Goal: Task Accomplishment & Management: Complete application form

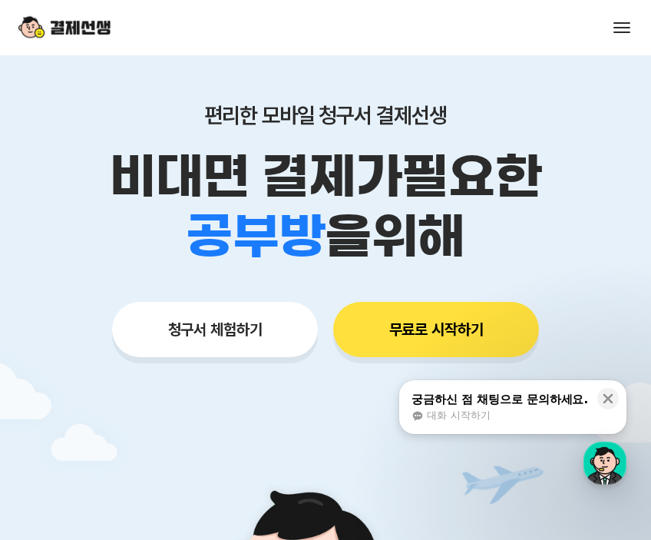
scroll to position [125, 0]
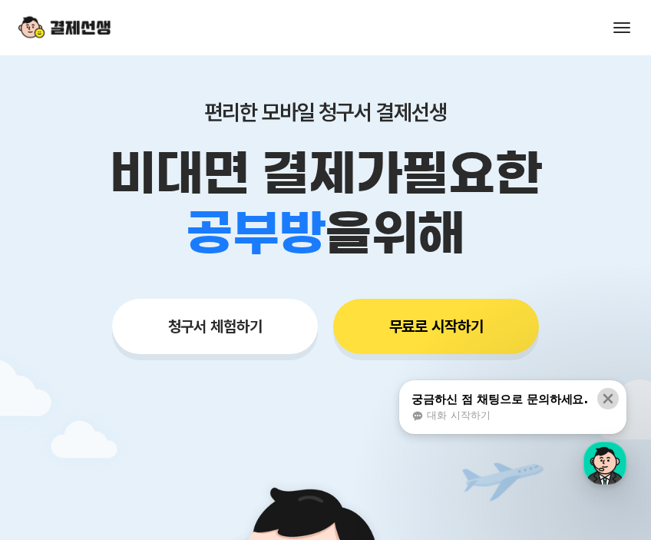
click at [609, 400] on icon at bounding box center [609, 399] width 10 height 10
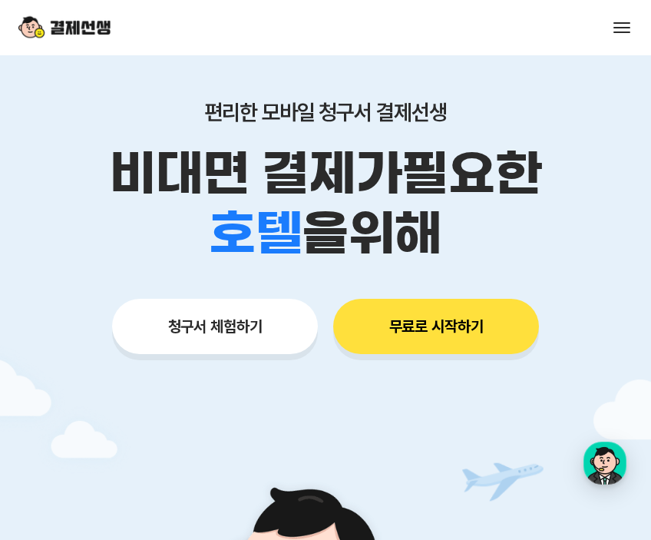
click at [194, 325] on button "청구서 체험하기" at bounding box center [215, 326] width 206 height 55
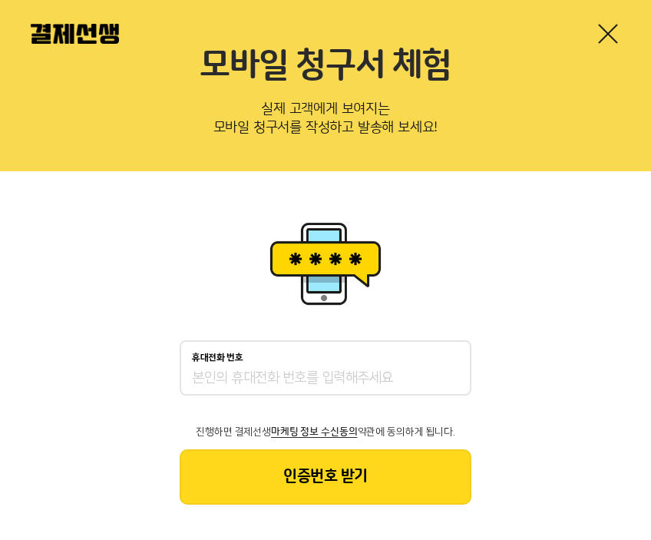
scroll to position [57, 0]
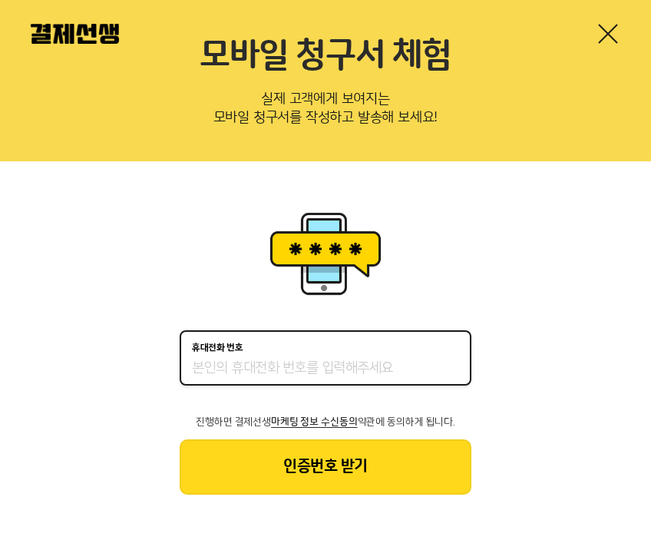
click at [304, 363] on input "휴대전화 번호" at bounding box center [325, 368] width 267 height 18
type input "01087580189"
click at [326, 469] on button "인증번호 받기" at bounding box center [326, 466] width 292 height 55
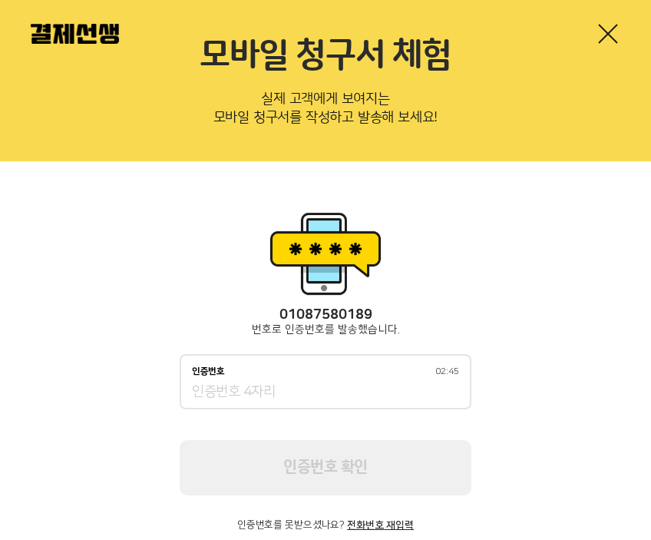
click at [306, 381] on div "인증번호 02:45" at bounding box center [326, 381] width 292 height 55
click at [280, 390] on input "인증번호 02:44" at bounding box center [325, 392] width 267 height 18
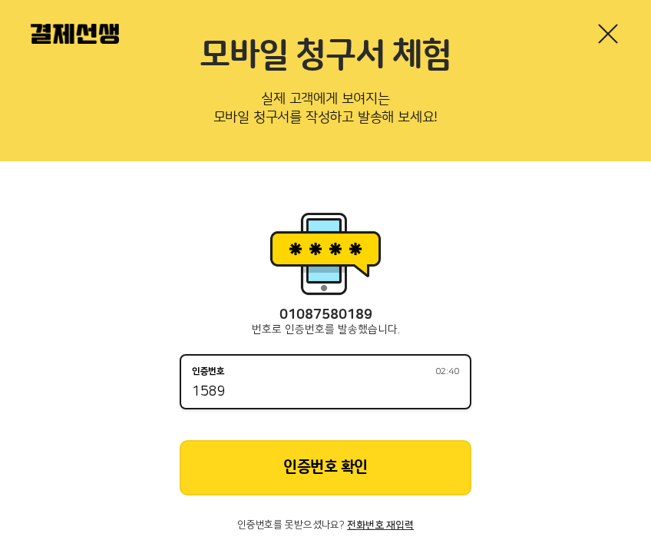
type input "1589"
click at [310, 475] on button "인증번호 확인" at bounding box center [326, 467] width 292 height 55
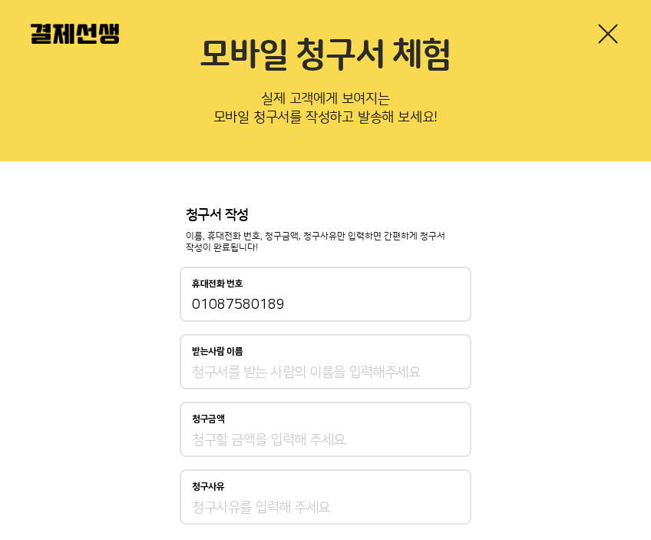
click at [333, 374] on input "받는사람 이름" at bounding box center [325, 372] width 267 height 18
type input "김윤미"
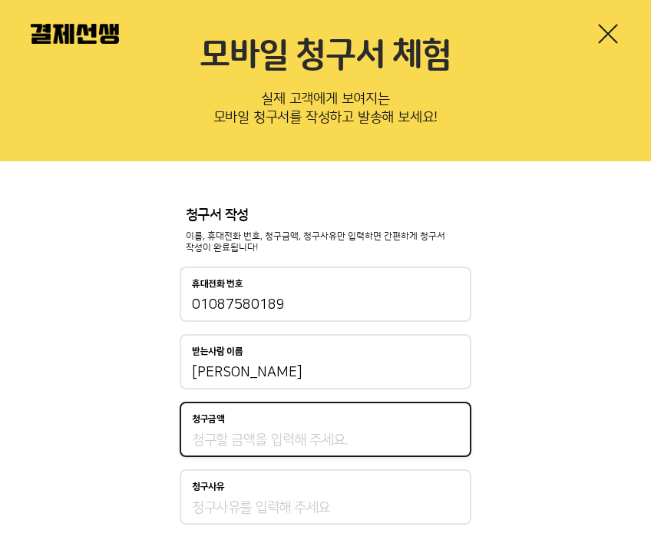
click at [247, 433] on input "청구금액" at bounding box center [325, 440] width 267 height 18
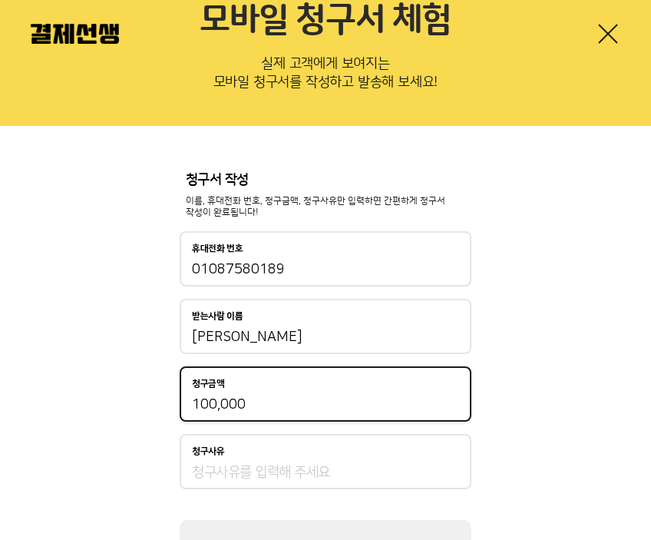
scroll to position [104, 0]
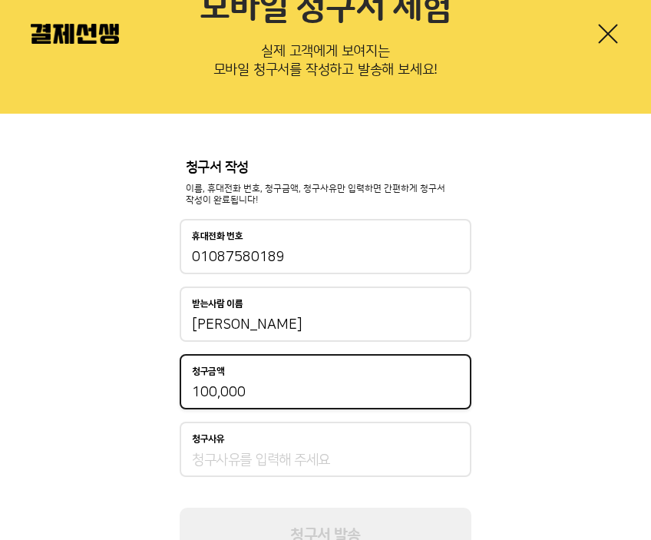
type input "100,000"
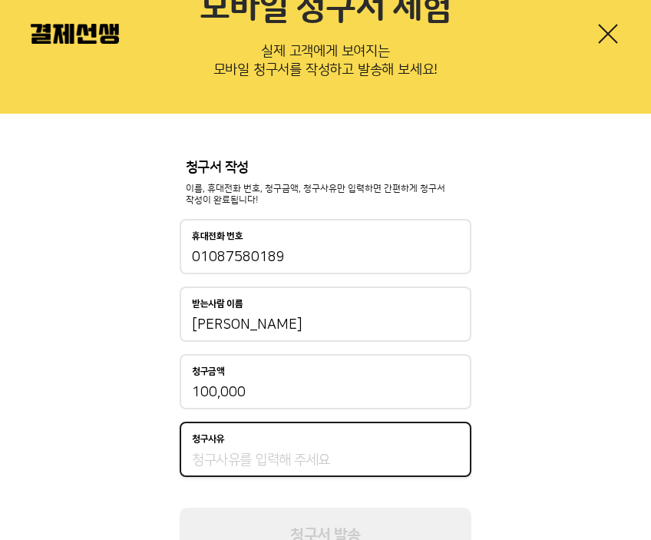
click at [274, 451] on input "청구사유" at bounding box center [325, 460] width 267 height 18
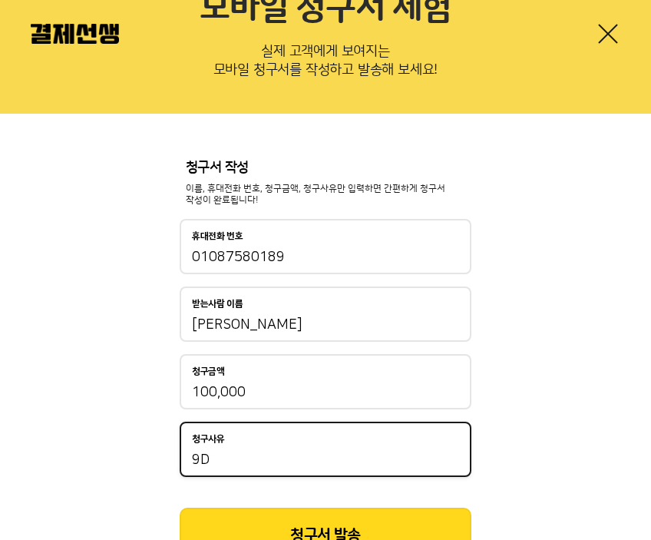
type input "9"
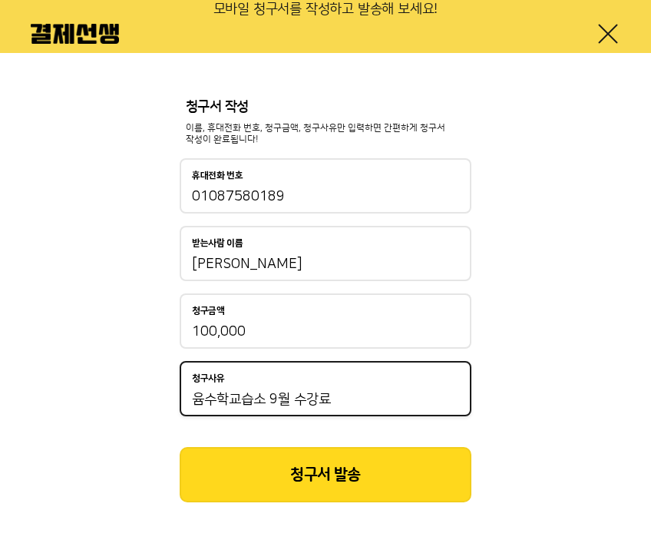
scroll to position [174, 0]
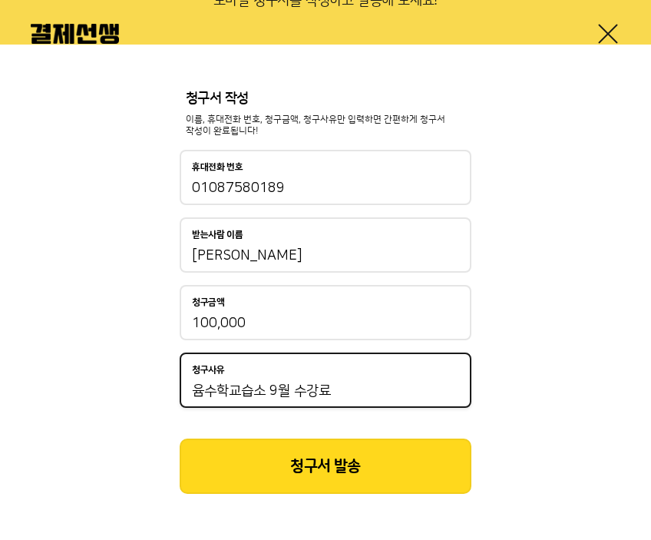
type input "윰수학교습소 9월 수강료"
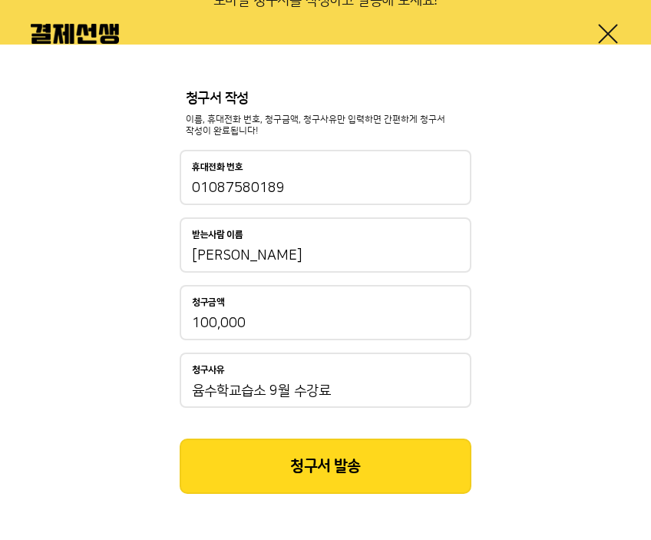
click at [310, 472] on button "청구서 발송" at bounding box center [326, 466] width 292 height 55
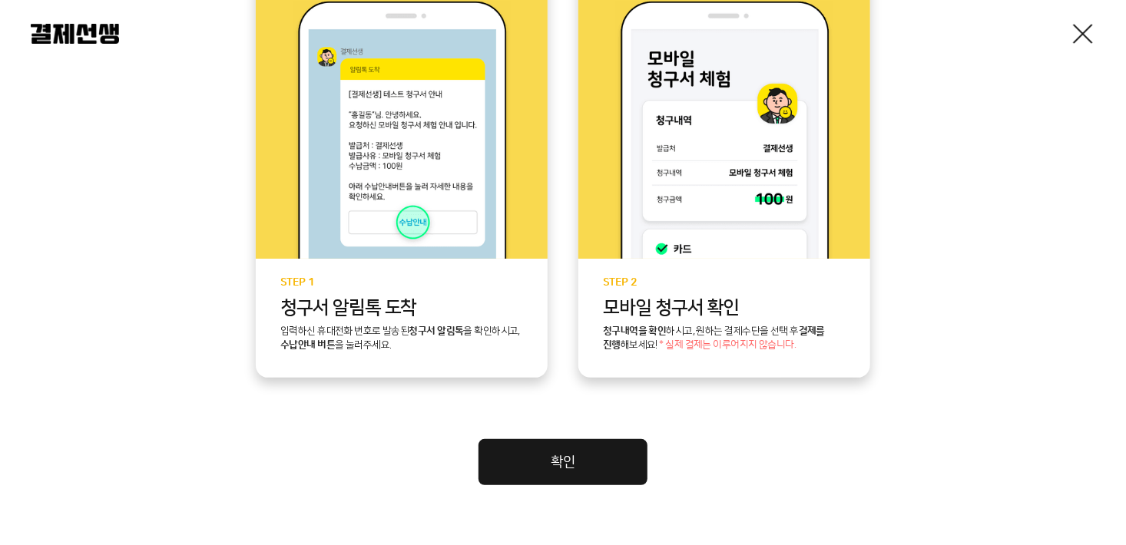
scroll to position [449, 0]
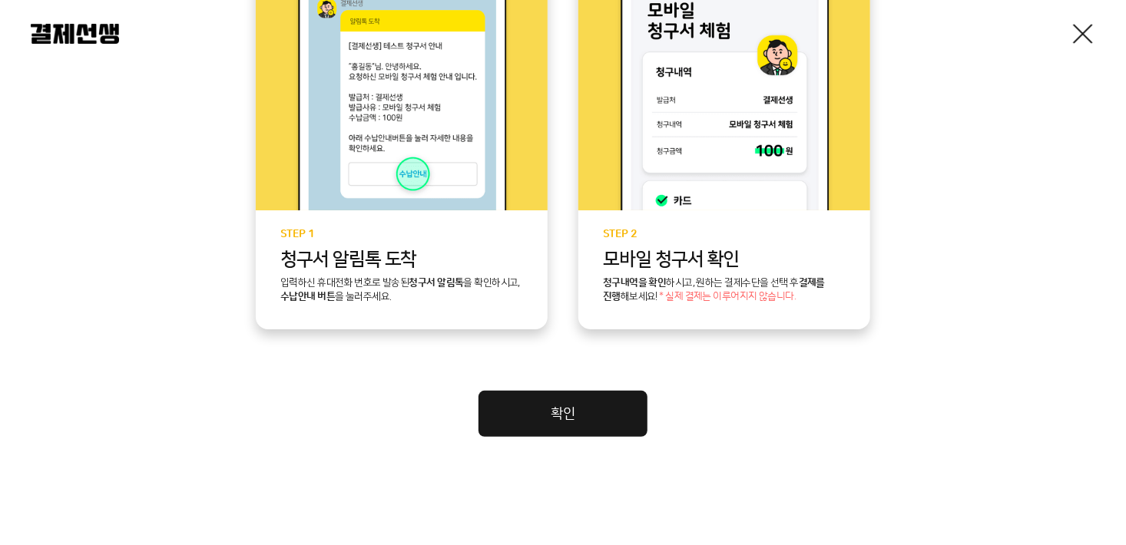
click at [604, 408] on link "확인" at bounding box center [562, 414] width 169 height 46
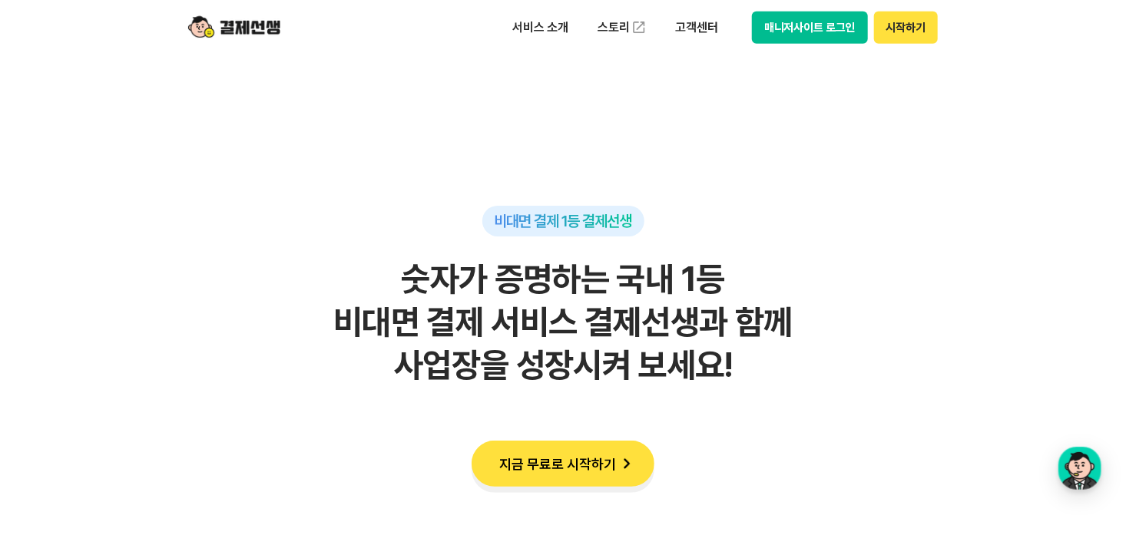
scroll to position [937, 0]
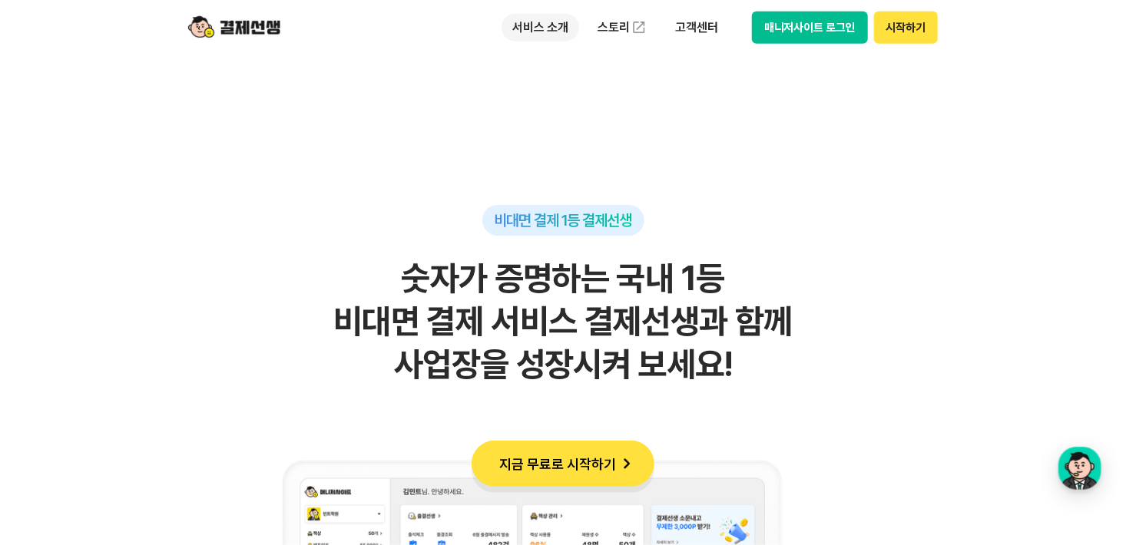
click at [541, 25] on p "서비스 소개" at bounding box center [541, 28] width 78 height 28
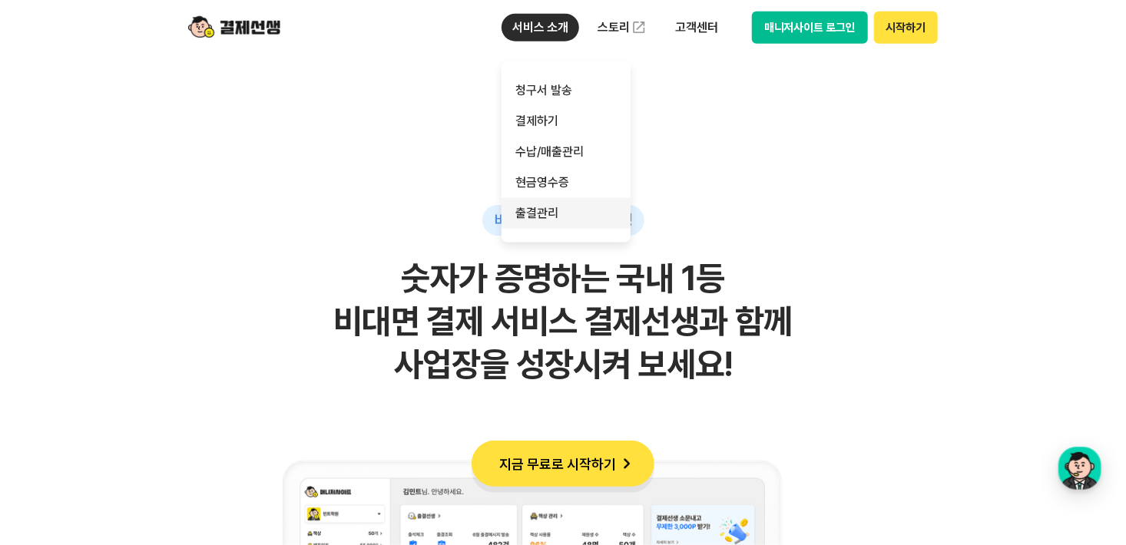
click at [547, 207] on link "출결관리" at bounding box center [566, 213] width 129 height 31
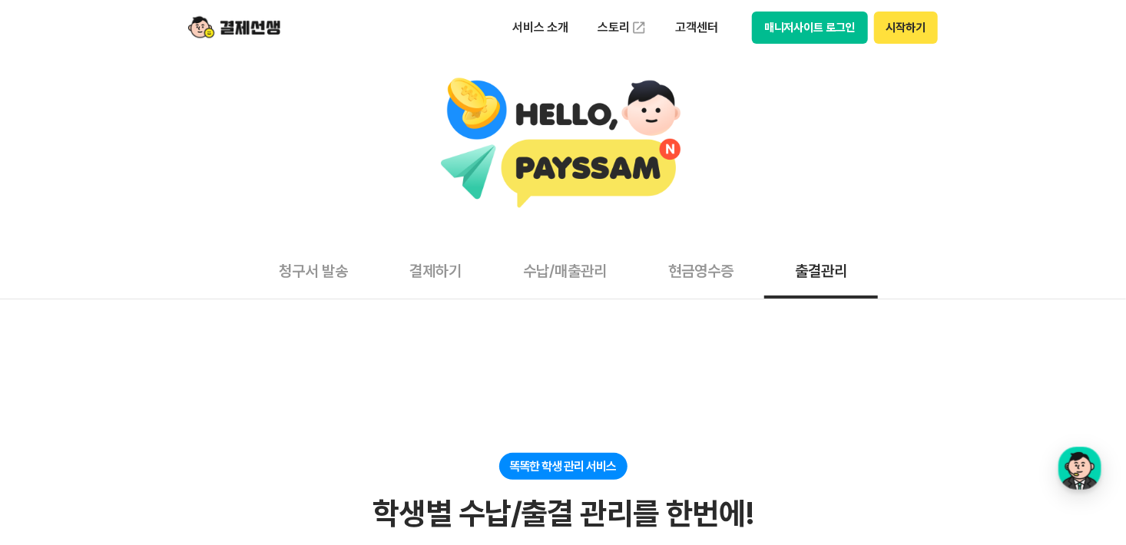
click at [651, 267] on button "현금영수증" at bounding box center [700, 270] width 127 height 57
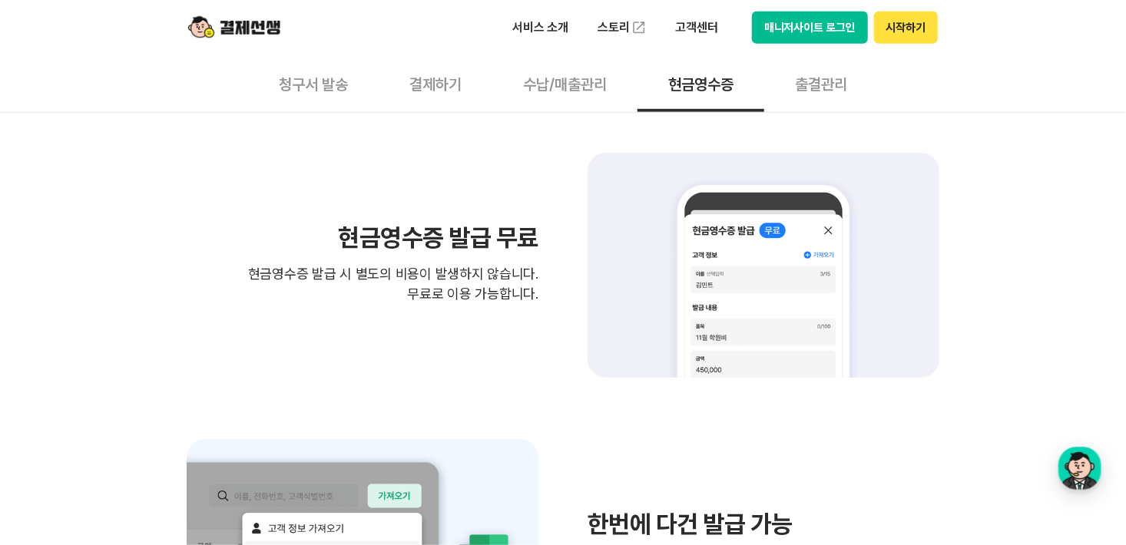
scroll to position [467, 0]
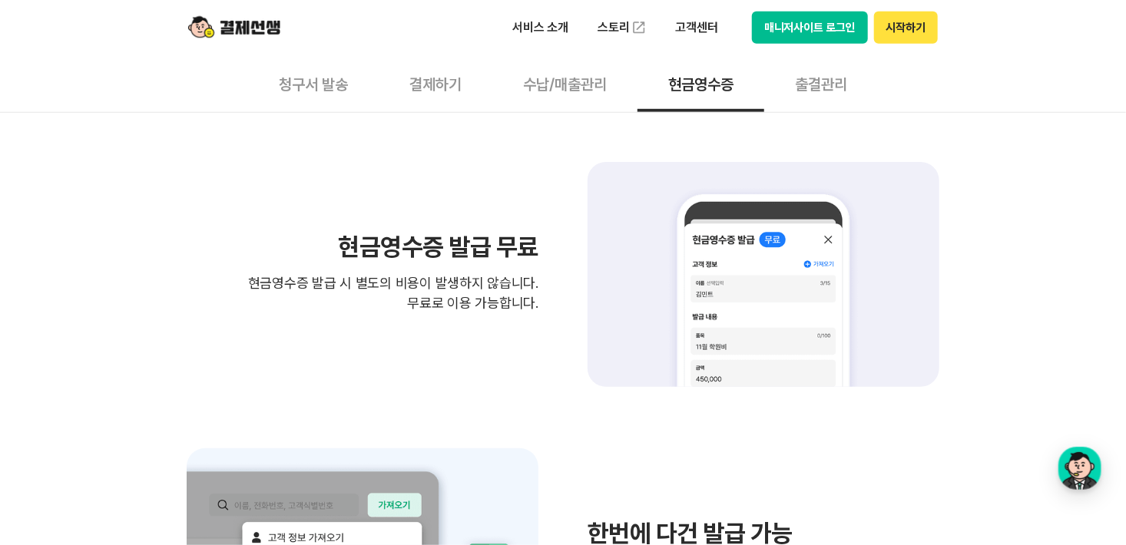
click at [586, 88] on button "수납/매출관리" at bounding box center [564, 83] width 145 height 57
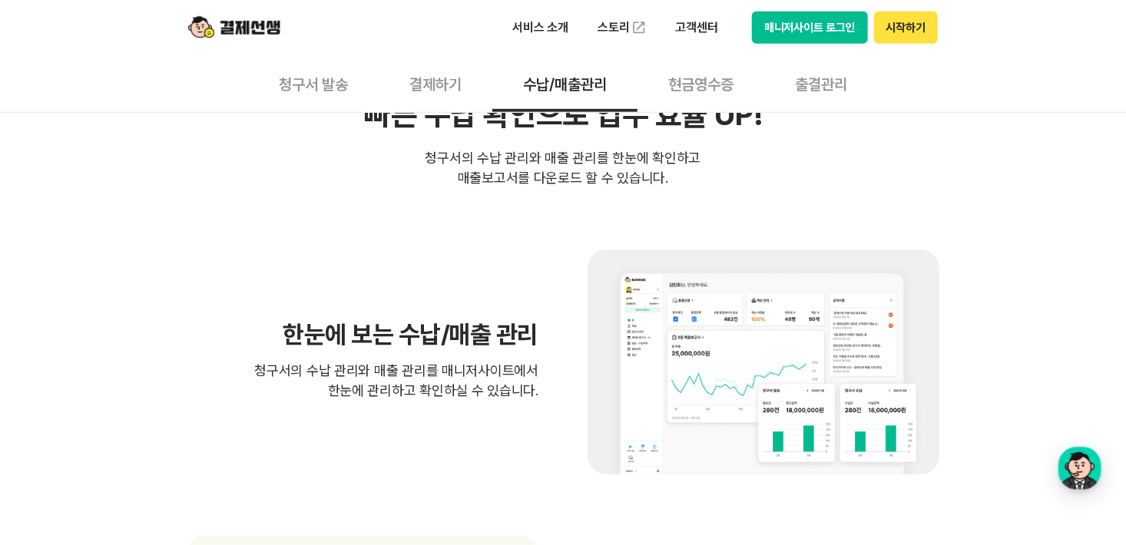
scroll to position [400, 0]
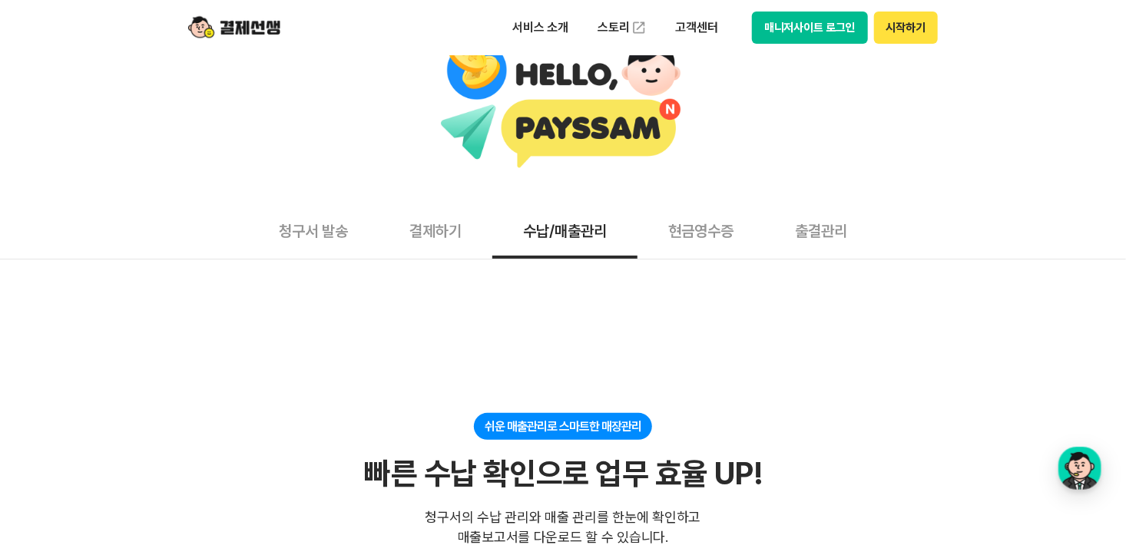
scroll to position [0, 0]
